Goal: Task Accomplishment & Management: Manage account settings

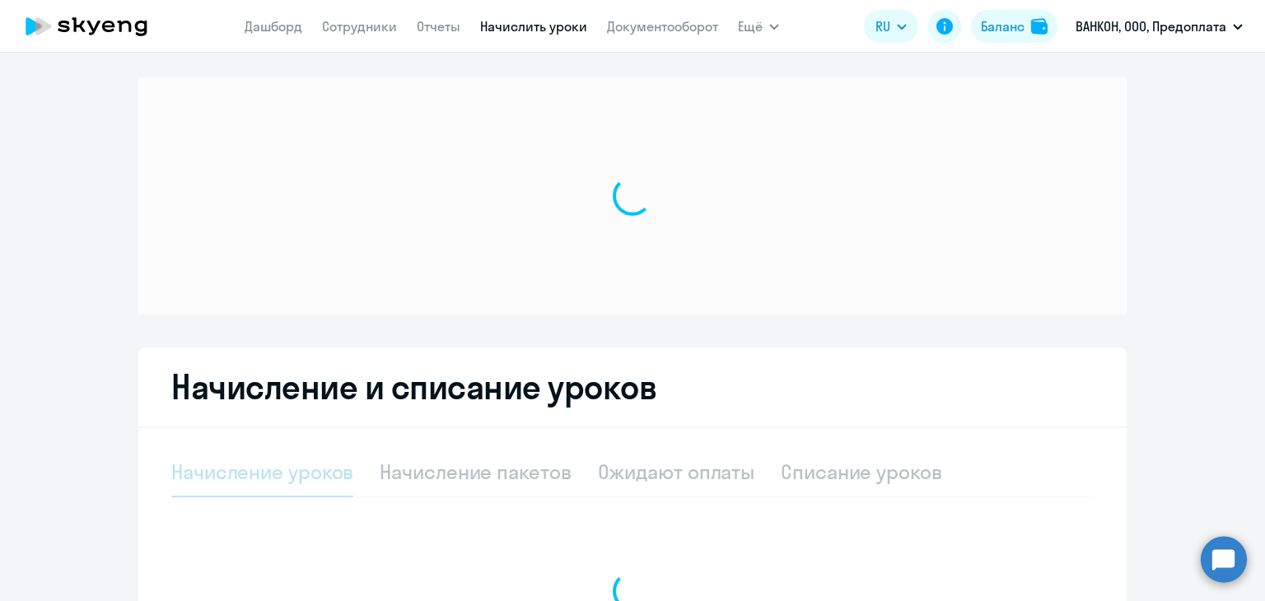
select select "10"
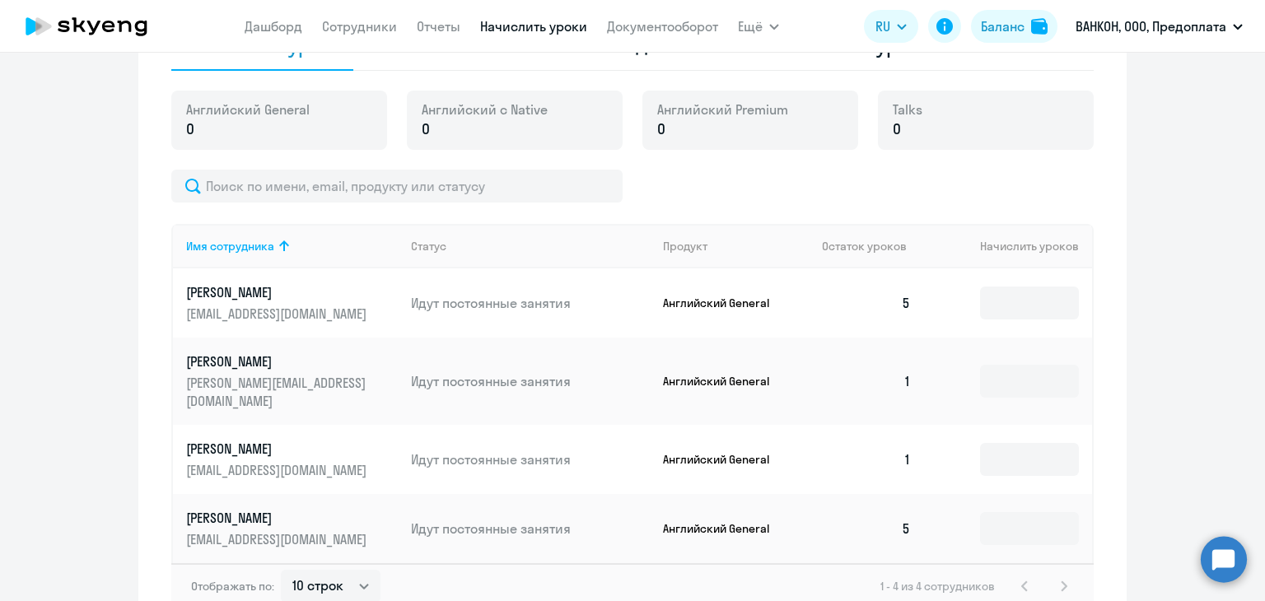
scroll to position [655, 0]
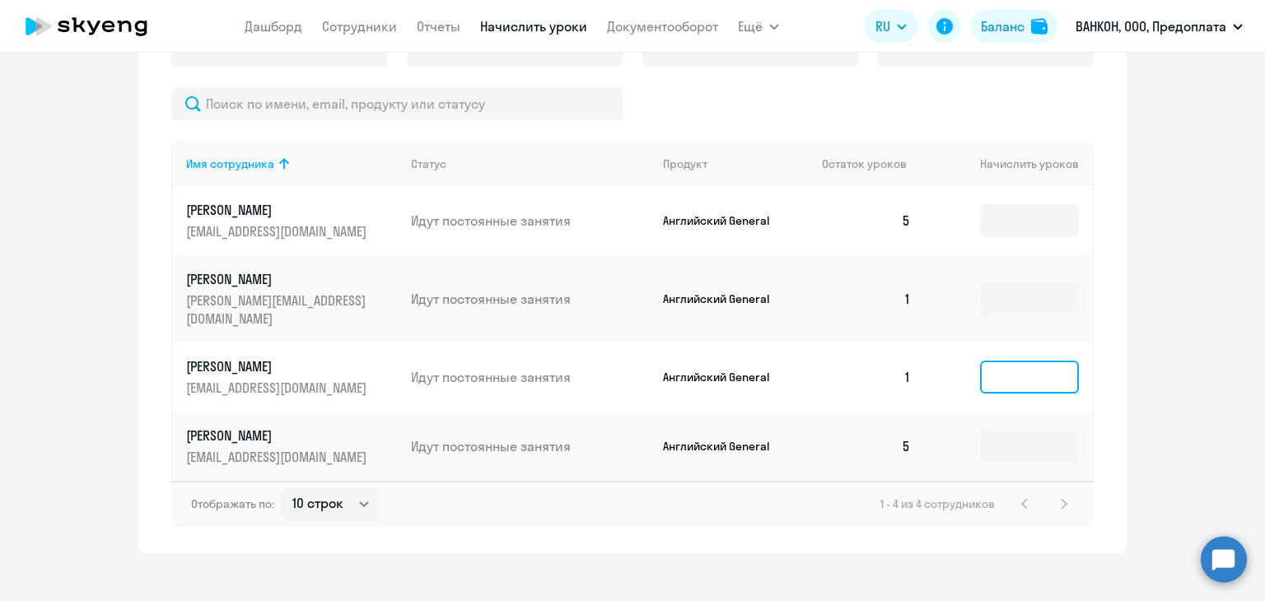
click at [1036, 370] on input at bounding box center [1029, 377] width 99 height 33
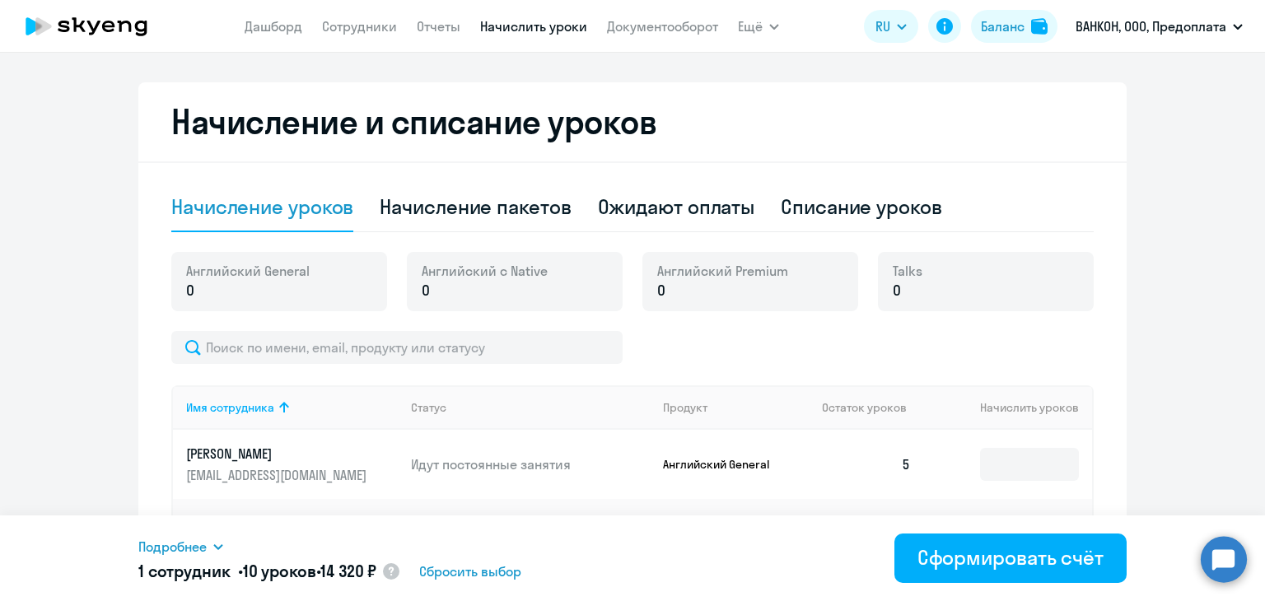
scroll to position [408, 0]
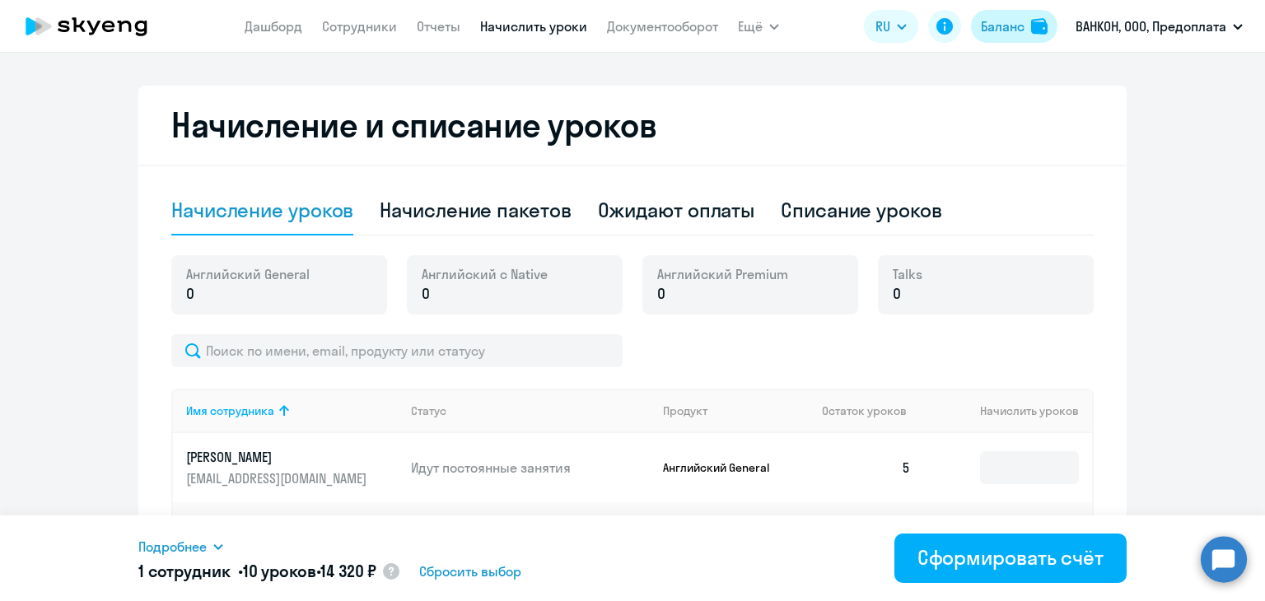
type input "10"
click at [995, 26] on div "Баланс" at bounding box center [1003, 26] width 44 height 20
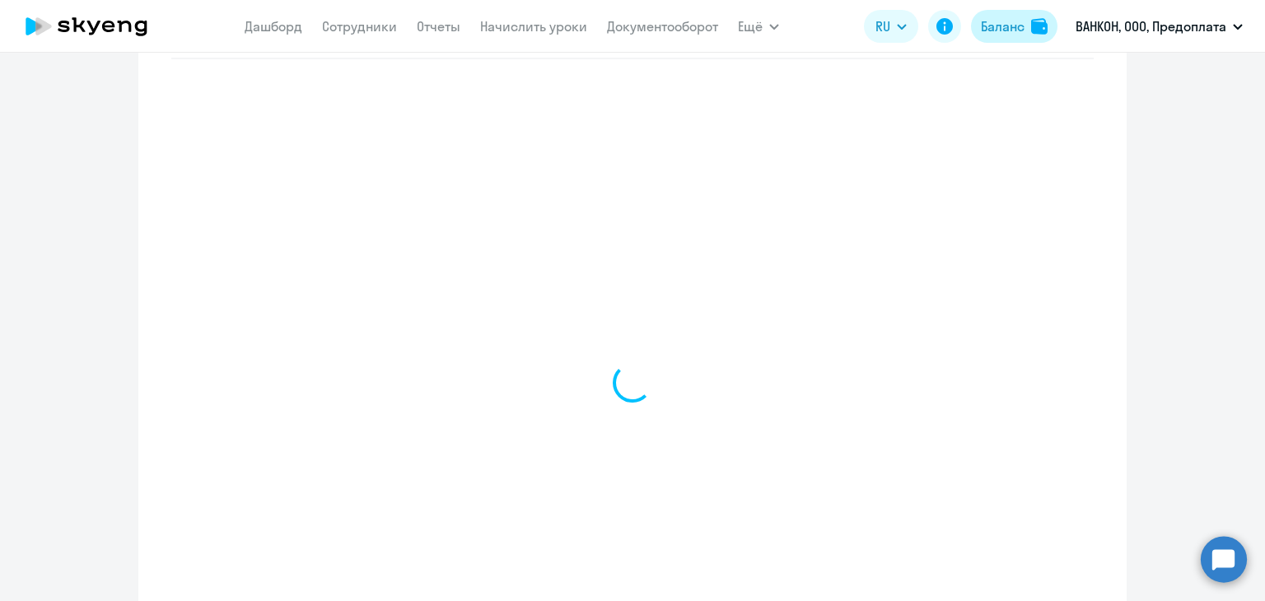
scroll to position [707, 0]
select select "english_adult_not_native_speaker"
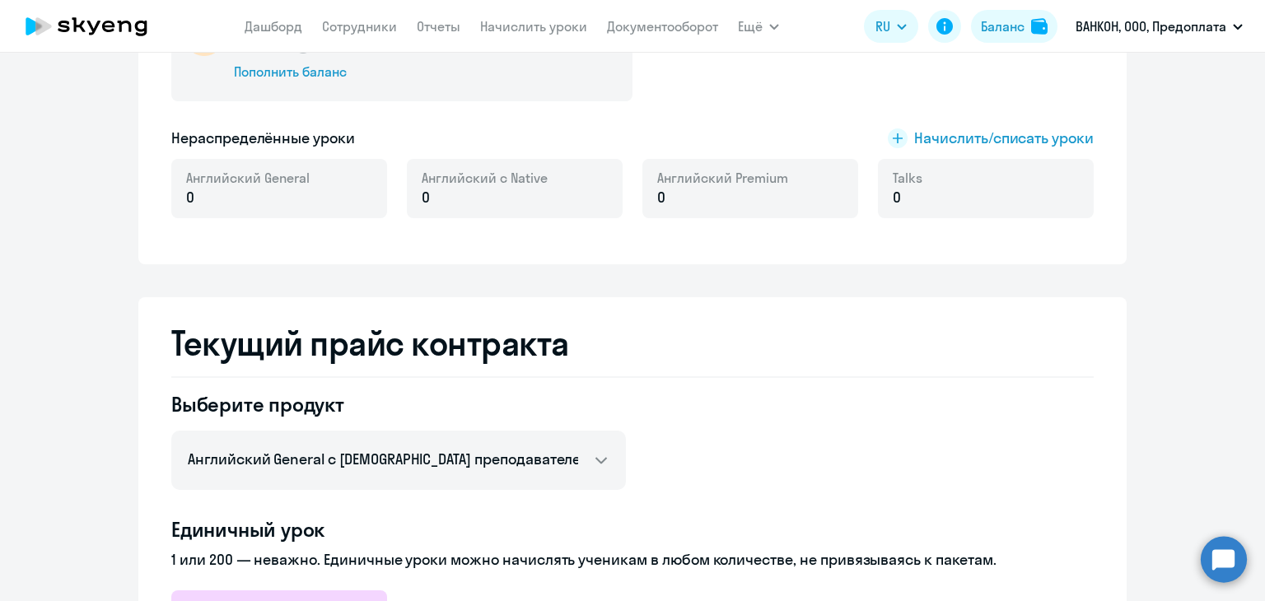
scroll to position [295, 0]
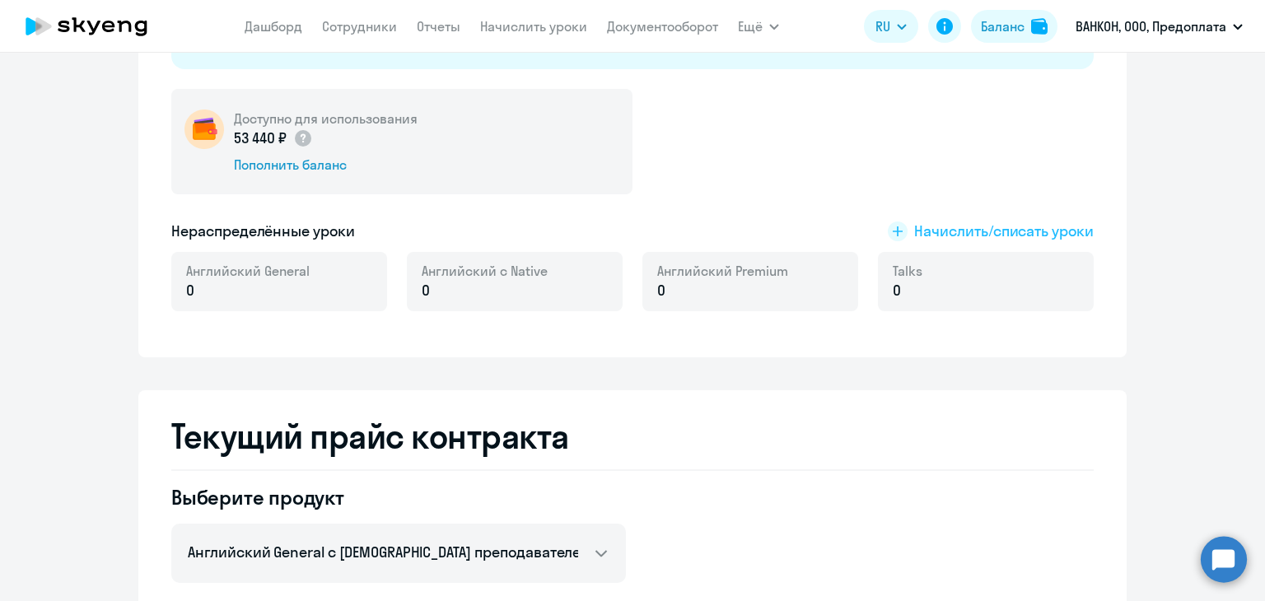
click at [962, 227] on span "Начислить/списать уроки" at bounding box center [1004, 231] width 180 height 21
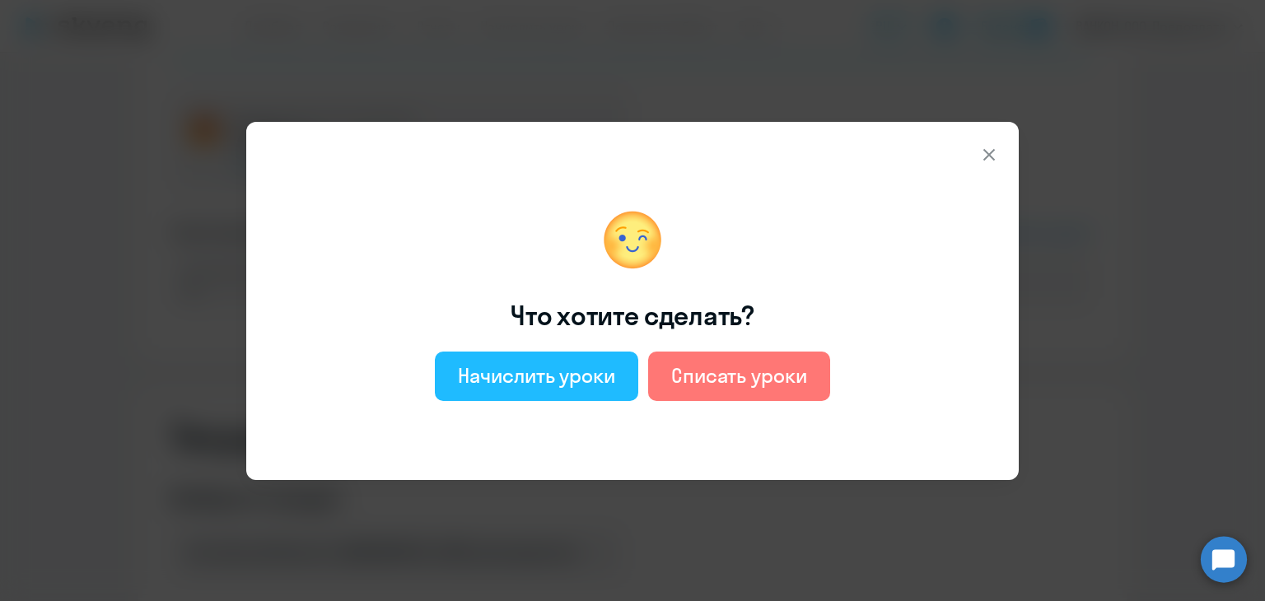
click at [472, 371] on div "Начислить уроки" at bounding box center [536, 375] width 157 height 26
select select "english_adult_not_native_speaker"
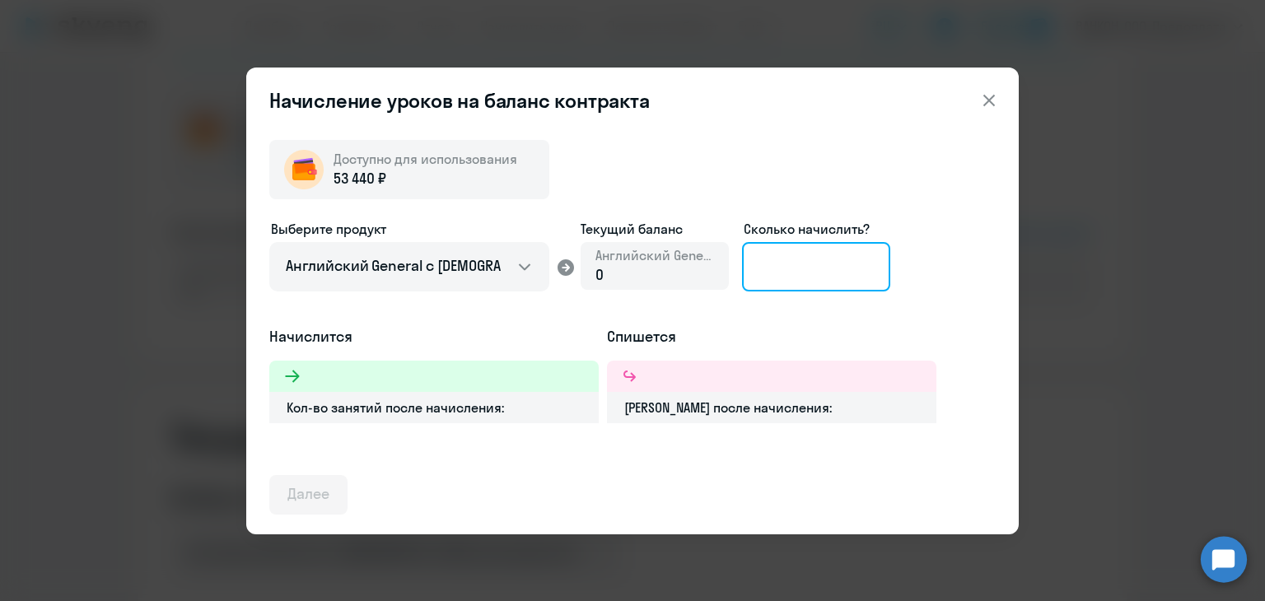
click at [817, 266] on input at bounding box center [816, 266] width 148 height 49
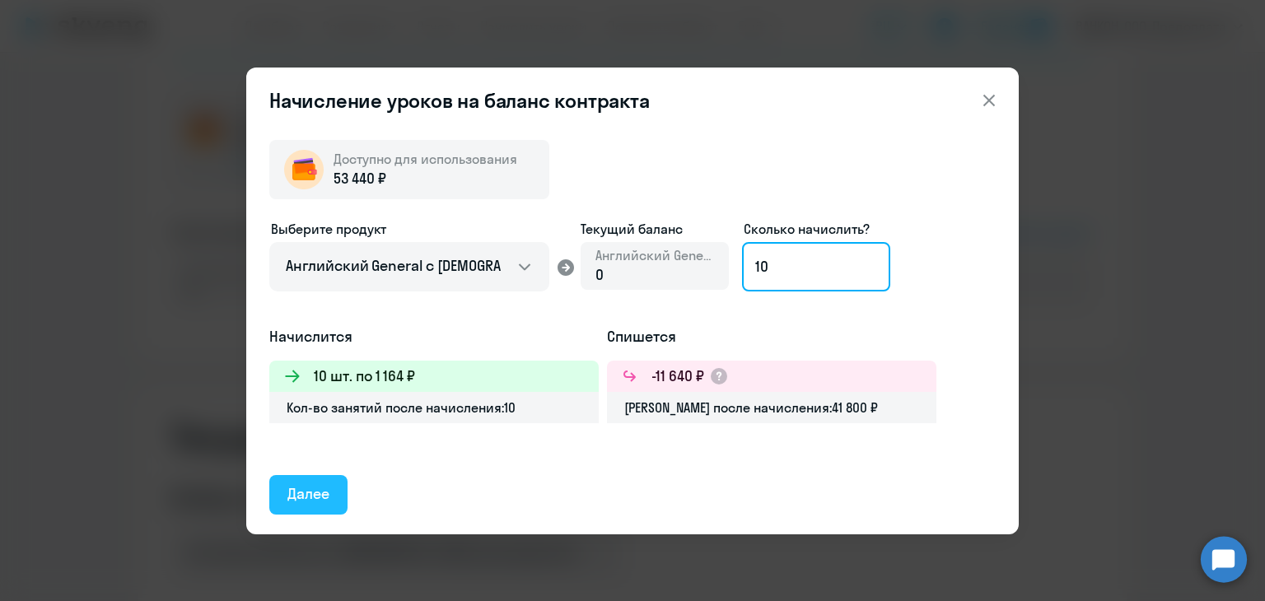
type input "10"
click at [312, 483] on div "Далее" at bounding box center [308, 493] width 42 height 21
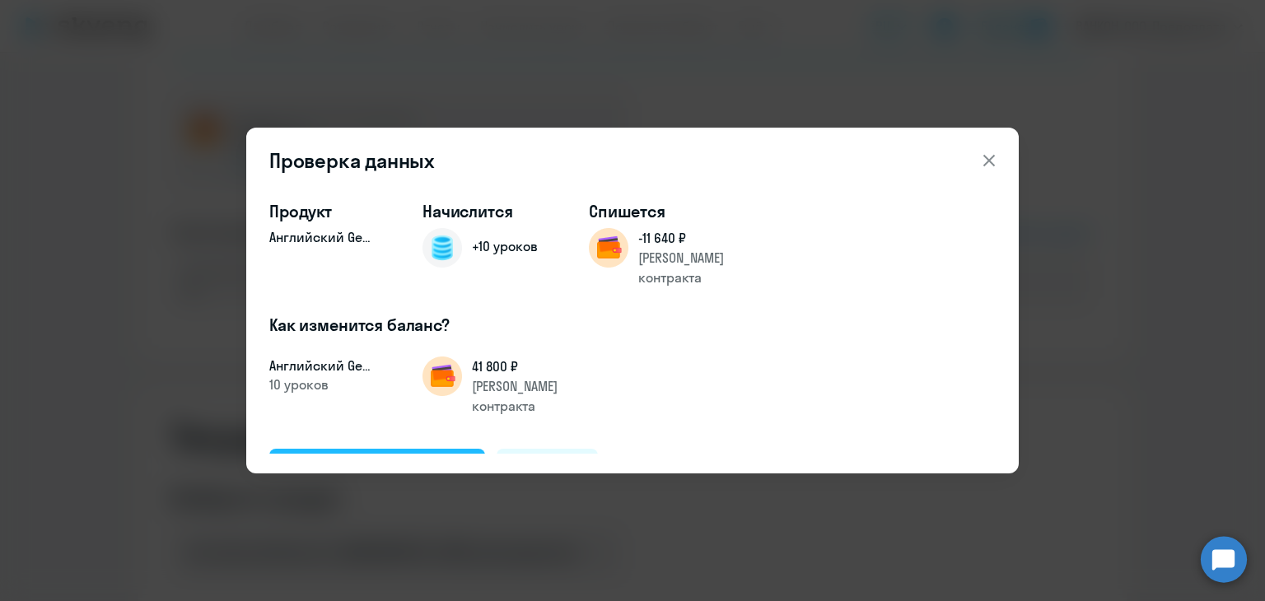
click at [366, 457] on div "Подтвердить и начислить" at bounding box center [377, 467] width 180 height 21
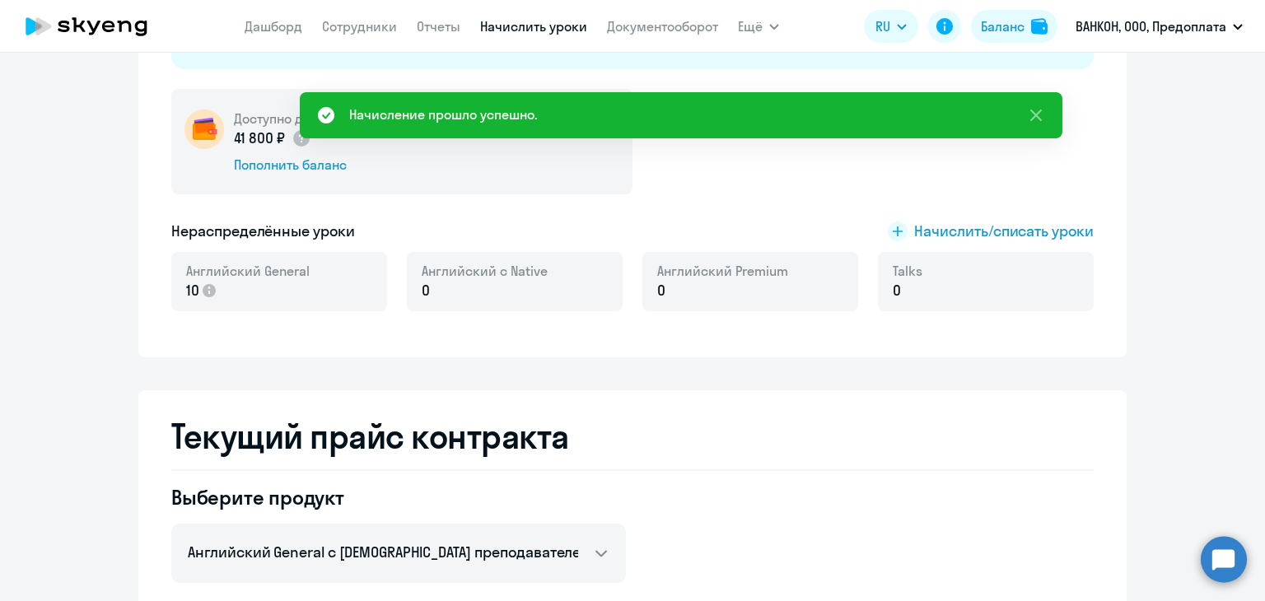
click at [550, 26] on link "Начислить уроки" at bounding box center [533, 26] width 107 height 16
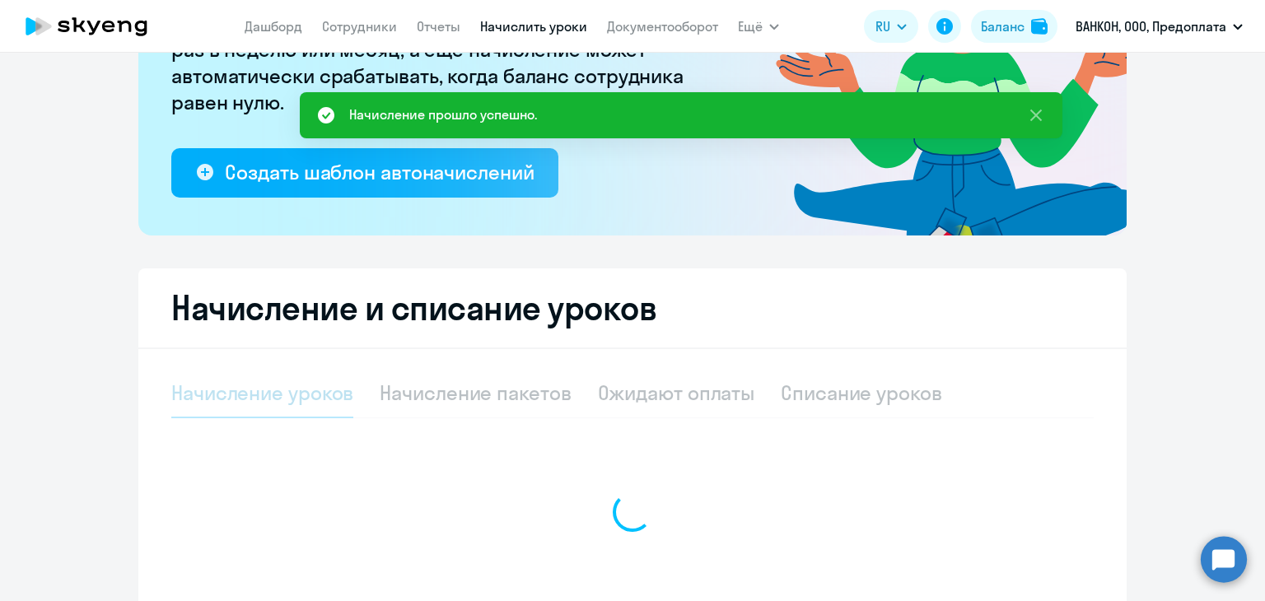
select select "10"
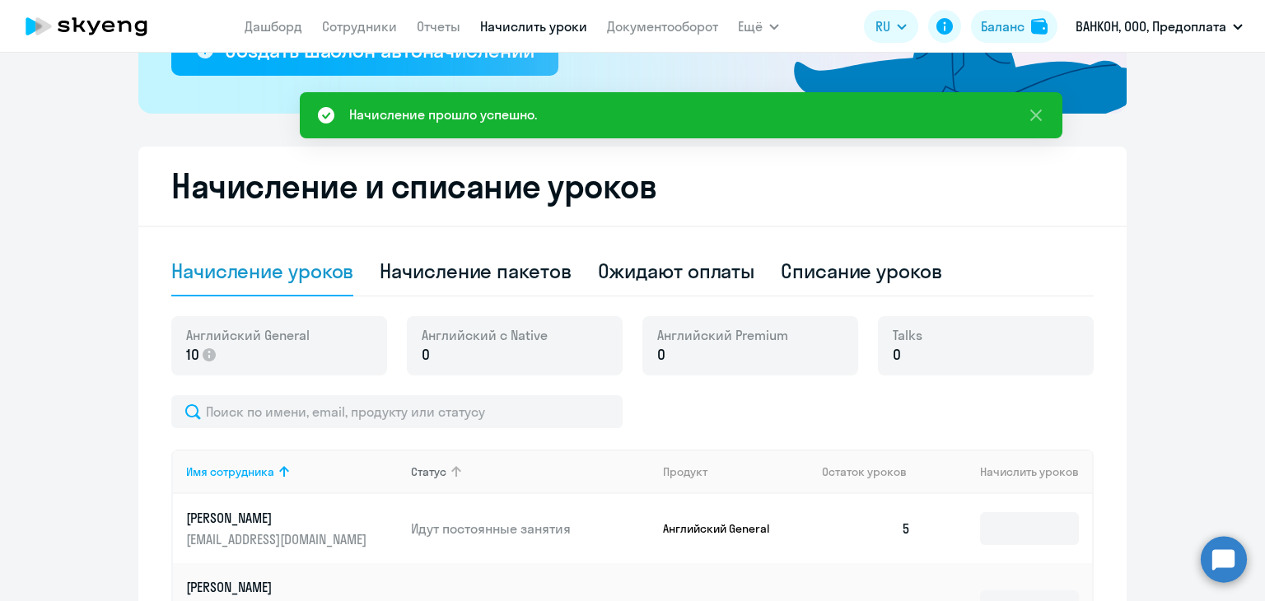
scroll to position [555, 0]
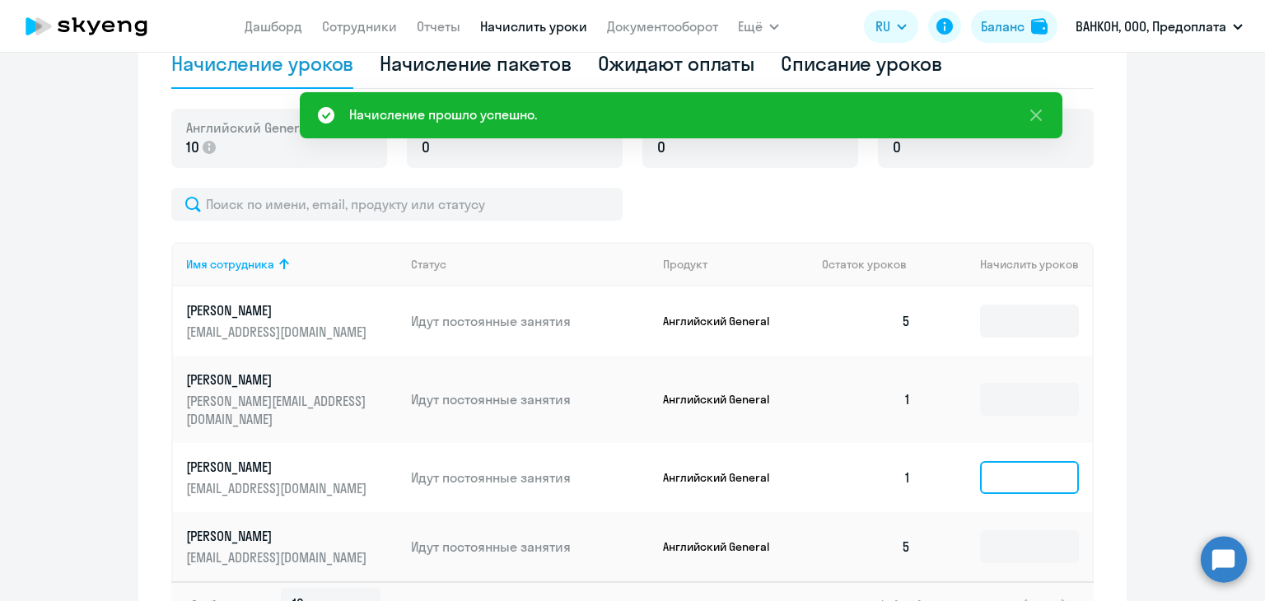
click at [1010, 463] on input at bounding box center [1029, 477] width 99 height 33
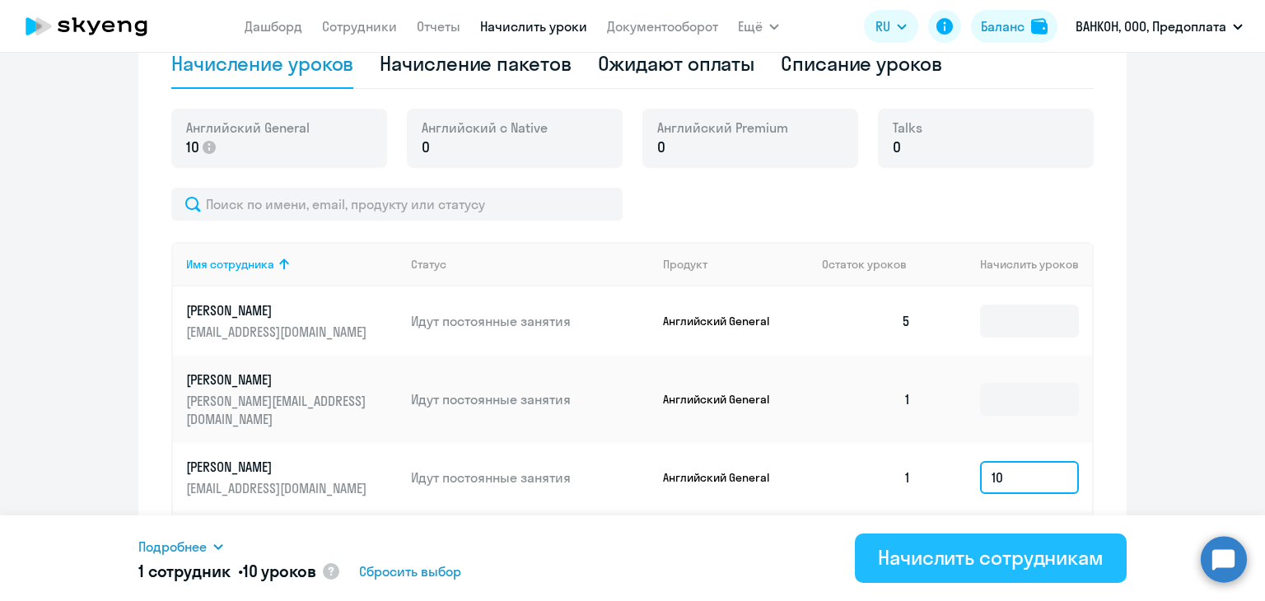
type input "10"
click at [972, 557] on div "Начислить сотрудникам" at bounding box center [991, 557] width 226 height 26
